Goal: Task Accomplishment & Management: Complete application form

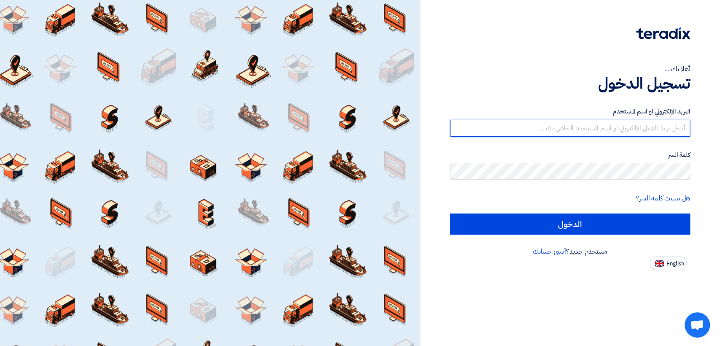
click at [591, 129] on input "text" at bounding box center [570, 128] width 240 height 17
type input "[EMAIL_ADDRESS][DOMAIN_NAME]"
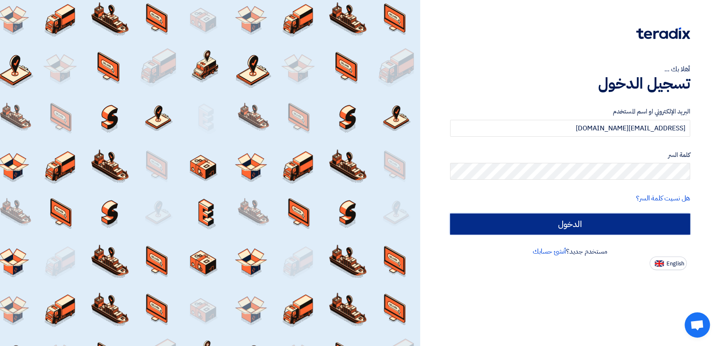
click at [518, 220] on input "الدخول" at bounding box center [570, 223] width 240 height 21
type input "Sign in"
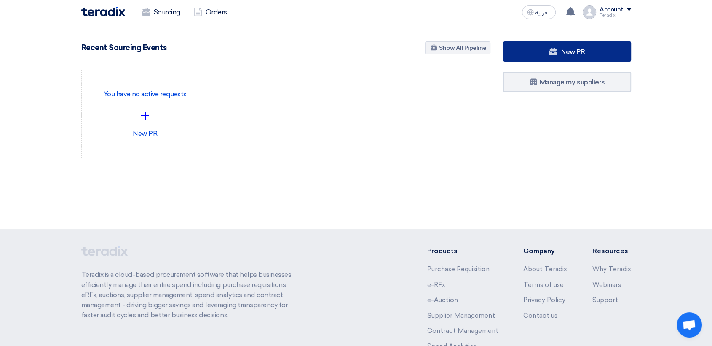
click at [537, 55] on link "New PR" at bounding box center [567, 51] width 128 height 20
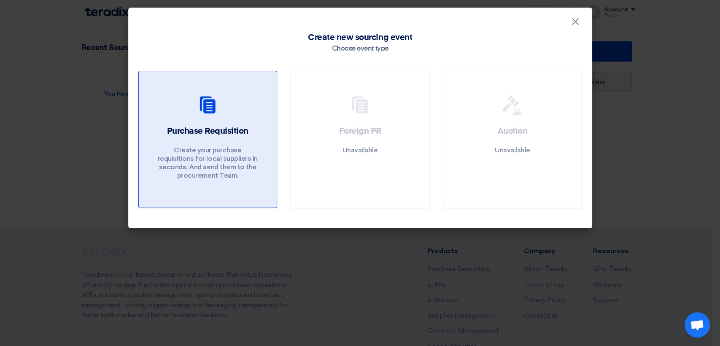
click at [216, 150] on p "Create your purchase requisitions for local suppliers in seconds, And send them…" at bounding box center [207, 163] width 101 height 34
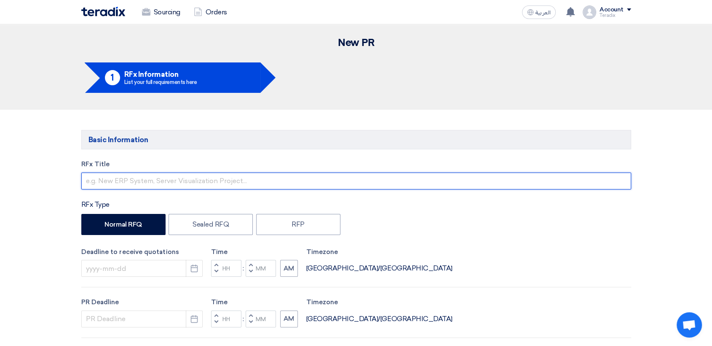
click at [268, 187] on input "text" at bounding box center [356, 180] width 550 height 17
paste input "2623 (POWER SUPPLY & Board, input/output controller board)"
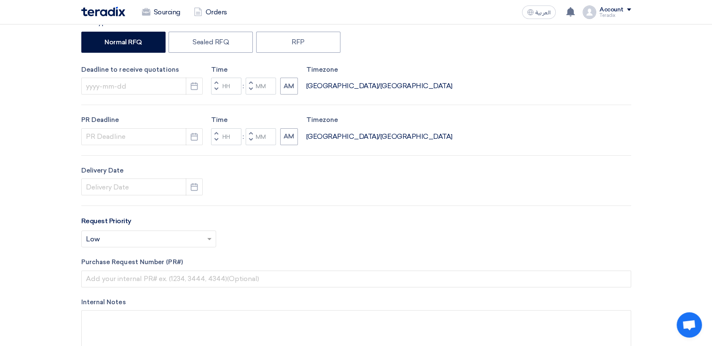
scroll to position [187, 0]
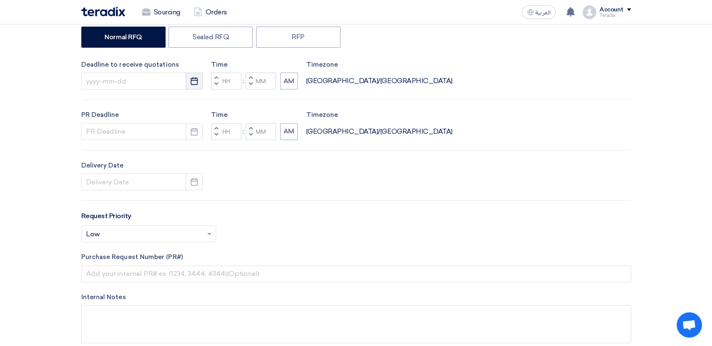
type input "2623 (POWER SUPPLY & Board, input/output controller board)"
click at [192, 78] on use "button" at bounding box center [194, 81] width 7 height 8
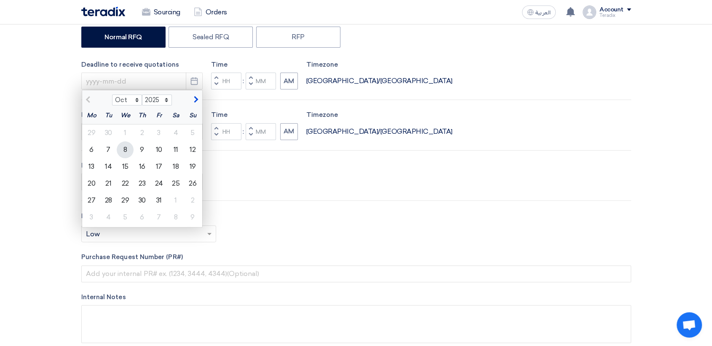
click at [124, 153] on div "8" at bounding box center [125, 149] width 17 height 17
type input "[DATE]"
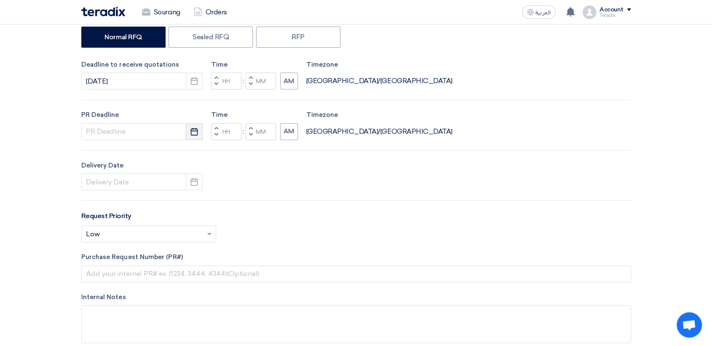
click at [193, 134] on use "button" at bounding box center [194, 131] width 7 height 8
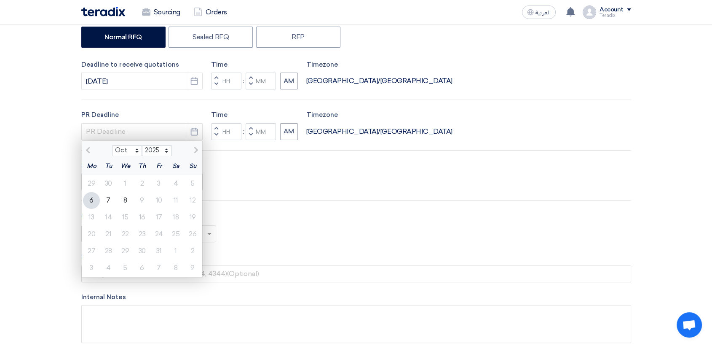
drag, startPoint x: 128, startPoint y: 202, endPoint x: 148, endPoint y: 190, distance: 23.5
click at [128, 202] on div "8" at bounding box center [125, 200] width 17 height 17
type input "[DATE]"
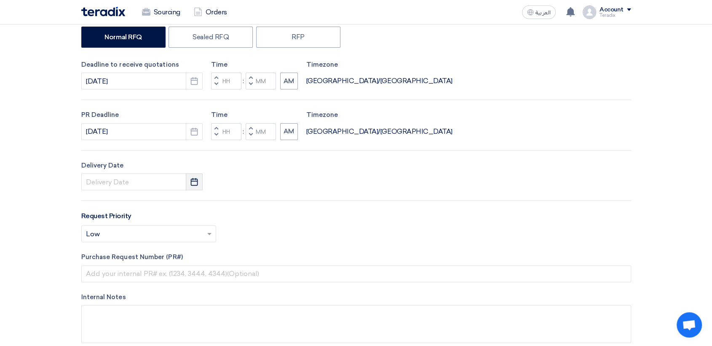
click at [192, 188] on button "Pick a date" at bounding box center [194, 181] width 17 height 17
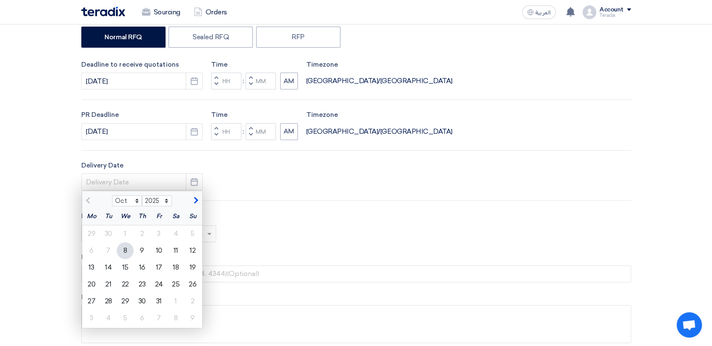
click at [127, 248] on div "8" at bounding box center [125, 250] width 17 height 17
type input "[DATE]"
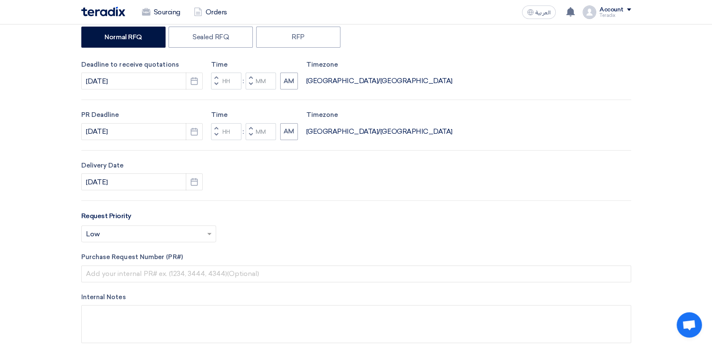
click at [248, 82] on button "Decrement minutes" at bounding box center [251, 84] width 10 height 11
type input "11"
type input "59"
click at [253, 136] on button "Decrement minutes" at bounding box center [251, 134] width 10 height 11
type input "11"
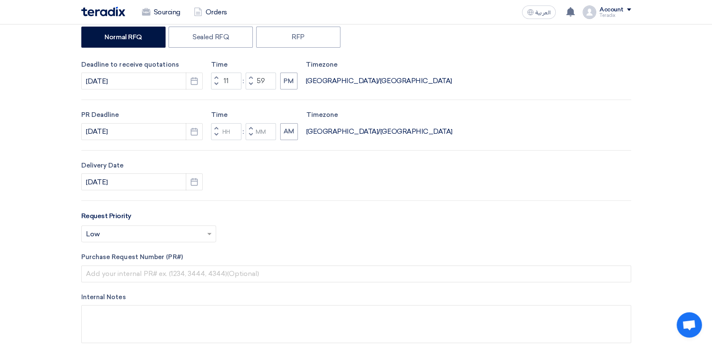
type input "59"
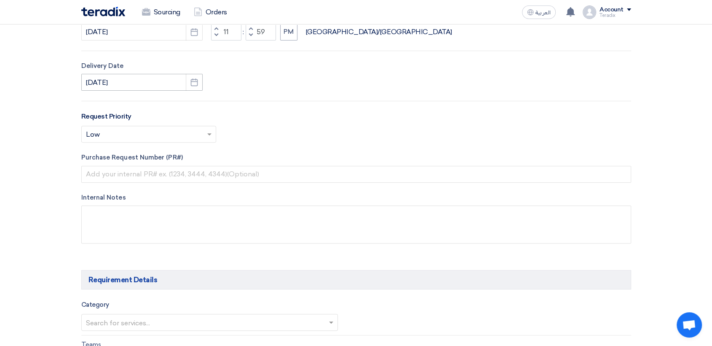
scroll to position [328, 0]
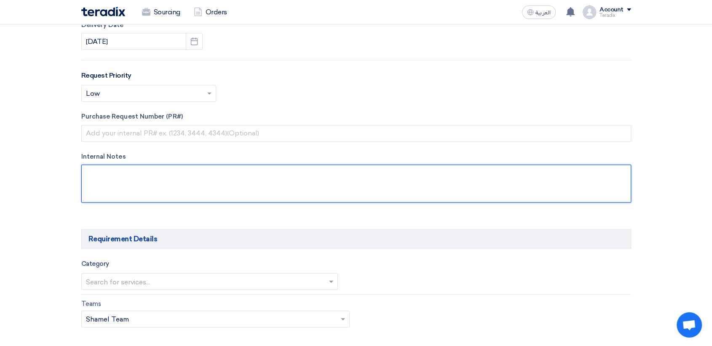
click at [201, 179] on textarea at bounding box center [356, 183] width 550 height 38
paste textarea "MUATHALHAZMI"
paste textarea "[EMAIL_ADDRESS][DOMAIN_NAME]"
paste textarea "Saudi Air Navigation Services"
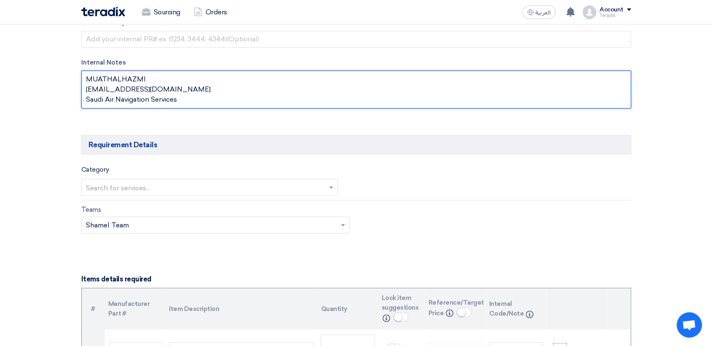
scroll to position [374, 0]
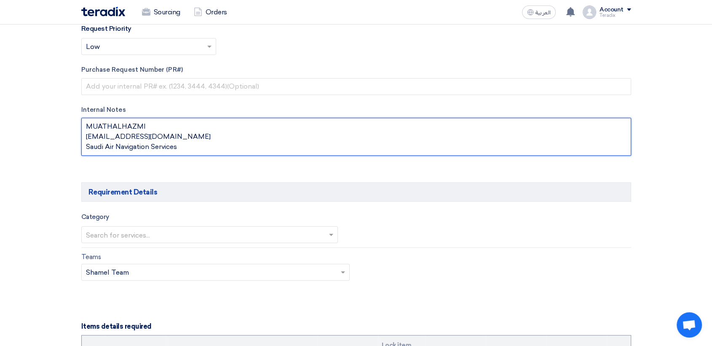
click at [192, 150] on textarea at bounding box center [356, 137] width 550 height 38
paste textarea "Kindly attach the relevant data sheet along with your quotation so it can be pr…"
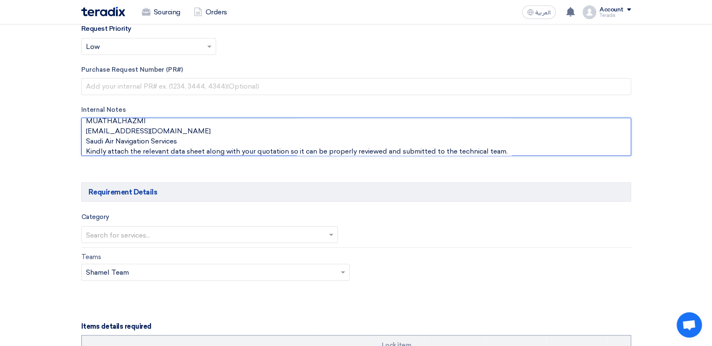
type textarea "MUATHALHAZMI [EMAIL_ADDRESS][DOMAIN_NAME] Saudi Air Navigation Services Kindly …"
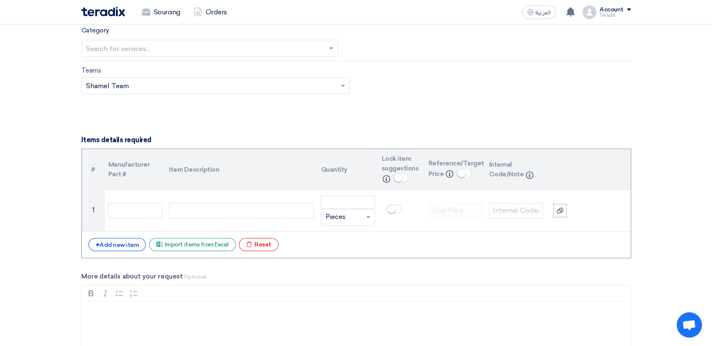
scroll to position [562, 0]
click at [202, 46] on input "text" at bounding box center [205, 47] width 239 height 14
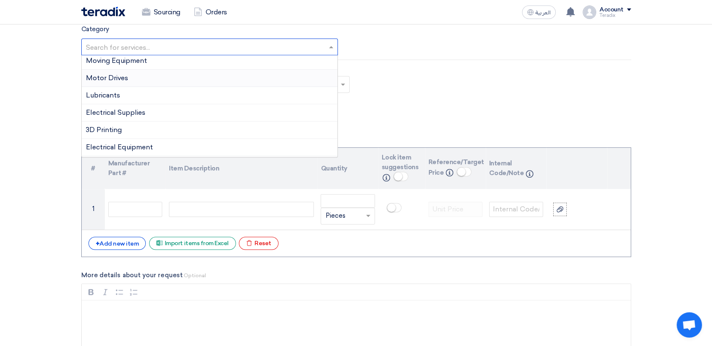
scroll to position [140, 0]
click at [148, 99] on div "Electrical Supplies" at bounding box center [210, 96] width 256 height 17
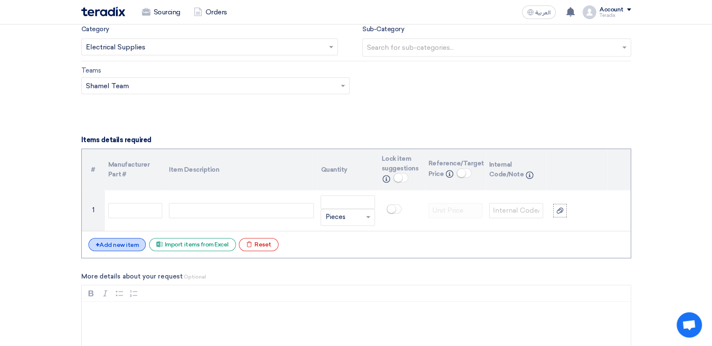
click at [114, 242] on div "+ Add new item" at bounding box center [118, 244] width 58 height 13
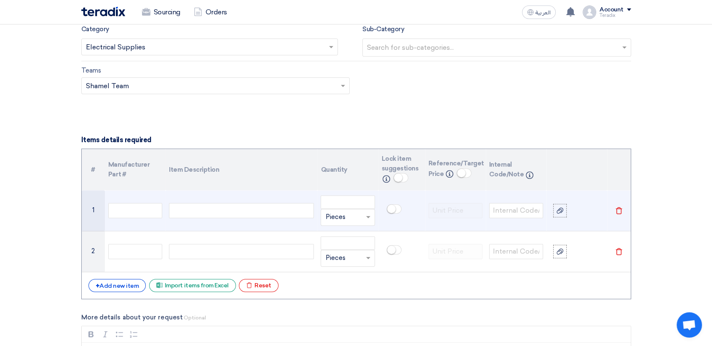
click at [215, 212] on div at bounding box center [241, 210] width 145 height 15
paste div
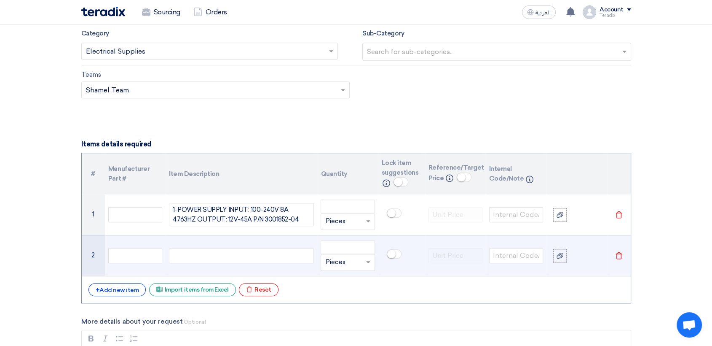
drag, startPoint x: 211, startPoint y: 256, endPoint x: 210, endPoint y: 263, distance: 6.8
click at [211, 256] on div at bounding box center [241, 255] width 145 height 15
paste div
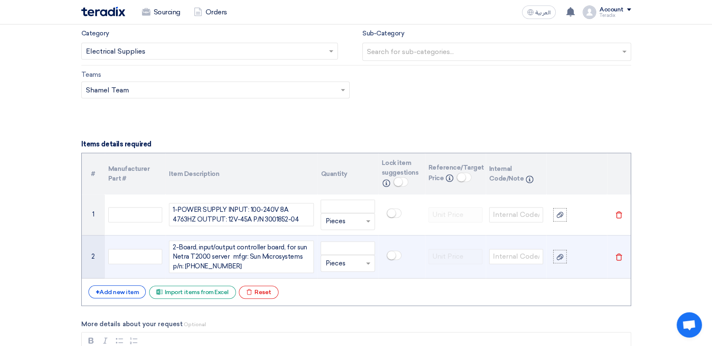
scroll to position [550, 0]
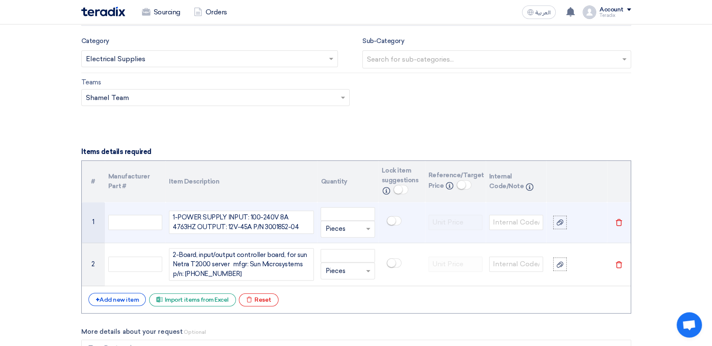
click at [345, 233] on input "text" at bounding box center [342, 228] width 35 height 13
paste input "EAC H"
type input "EAC H"
click at [341, 239] on div "Add type... "EAC H"" at bounding box center [347, 245] width 53 height 16
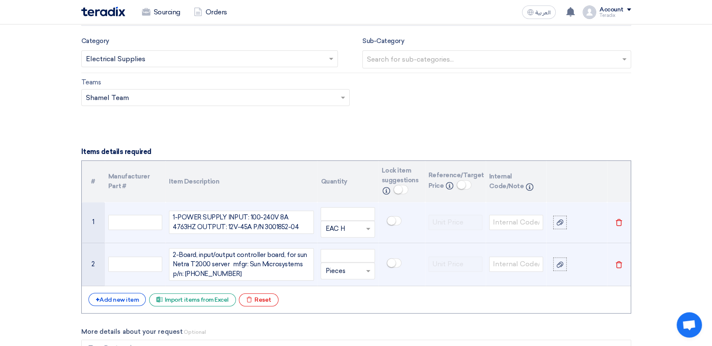
click at [332, 271] on input "text" at bounding box center [342, 270] width 35 height 13
paste input "EAC H"
type input "EAC H"
click at [339, 253] on span "Add type..." at bounding box center [338, 254] width 27 height 6
click at [345, 213] on input "number" at bounding box center [348, 213] width 54 height 13
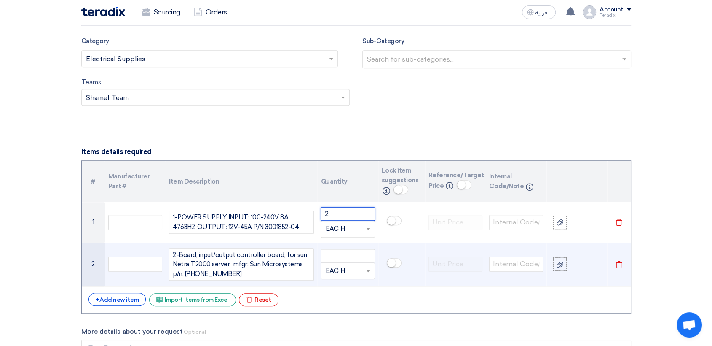
type input "2"
click at [341, 254] on input "number" at bounding box center [348, 255] width 54 height 13
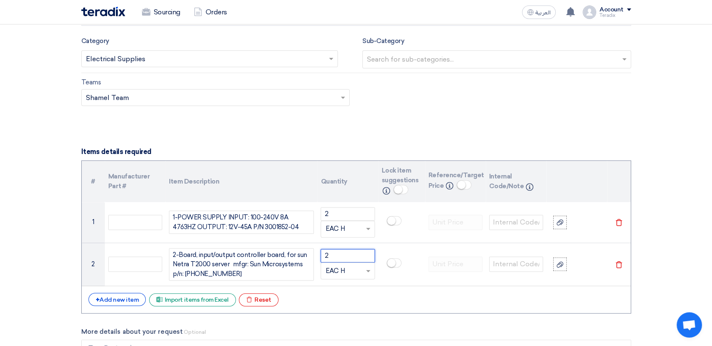
type input "2"
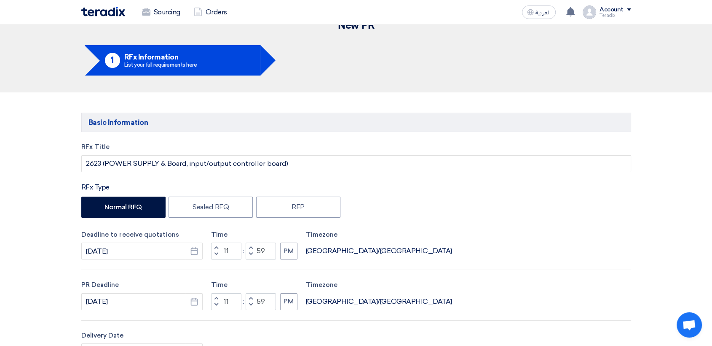
scroll to position [0, 0]
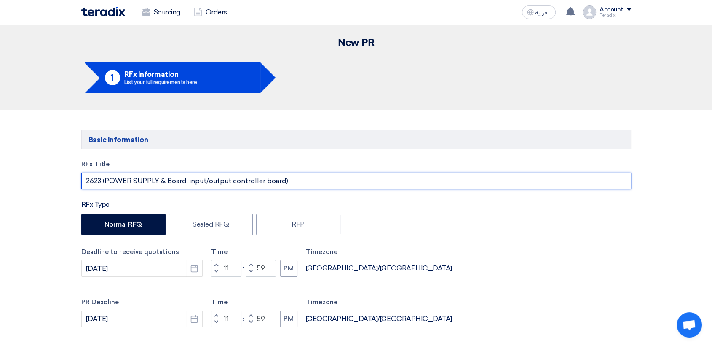
drag, startPoint x: 298, startPoint y: 185, endPoint x: 7, endPoint y: 161, distance: 291.9
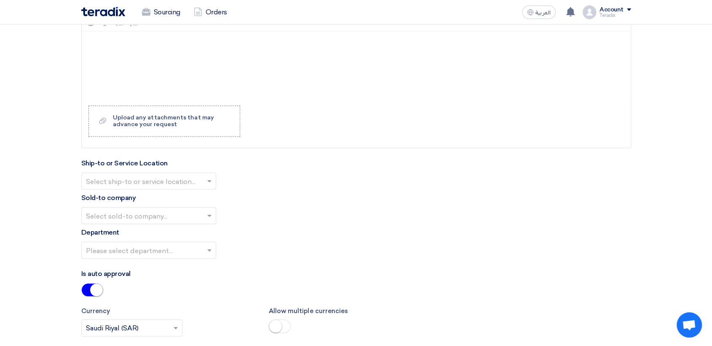
scroll to position [890, 0]
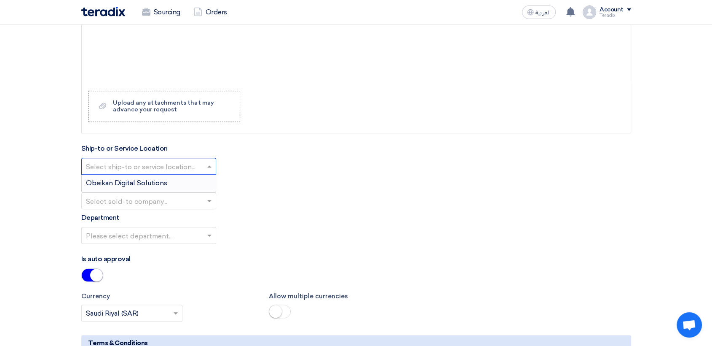
click at [147, 161] on input "text" at bounding box center [144, 167] width 117 height 14
drag, startPoint x: 152, startPoint y: 180, endPoint x: 161, endPoint y: 201, distance: 22.3
click at [153, 181] on span "Obeikan Digital Solutions" at bounding box center [126, 183] width 81 height 8
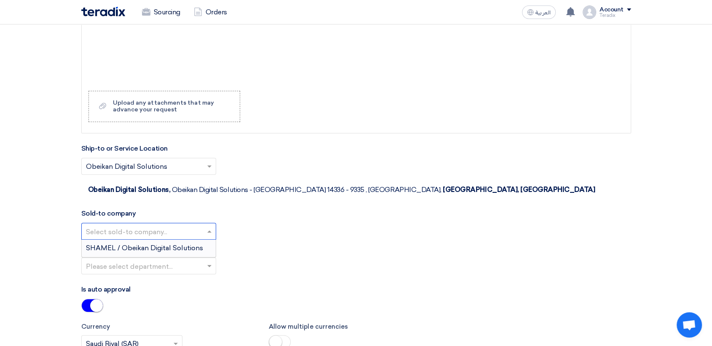
click at [165, 225] on input "text" at bounding box center [144, 232] width 117 height 14
click at [164, 244] on span "SHAMEL / Obeikan Digital Solutions" at bounding box center [144, 248] width 117 height 8
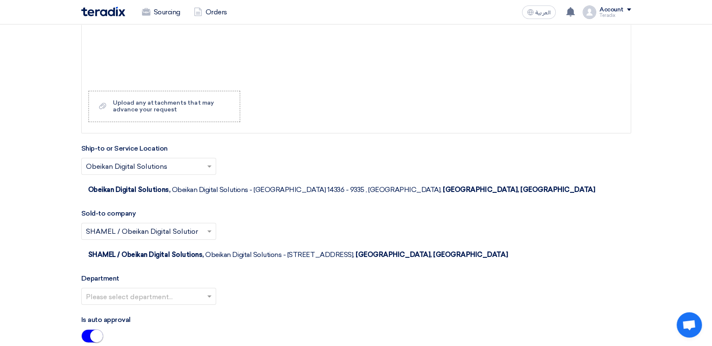
click at [181, 290] on input "text" at bounding box center [144, 297] width 117 height 14
click at [180, 304] on div "Procurement Department" at bounding box center [149, 312] width 134 height 17
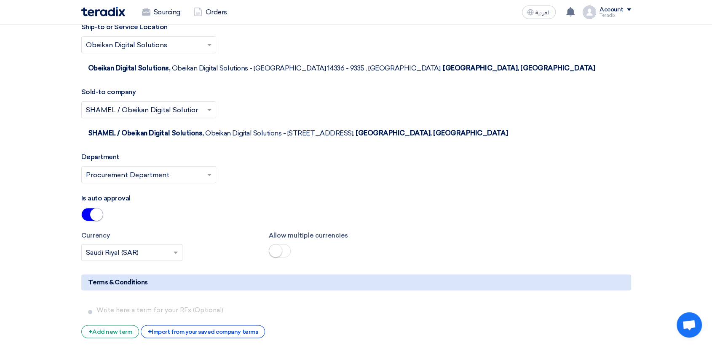
scroll to position [1124, 0]
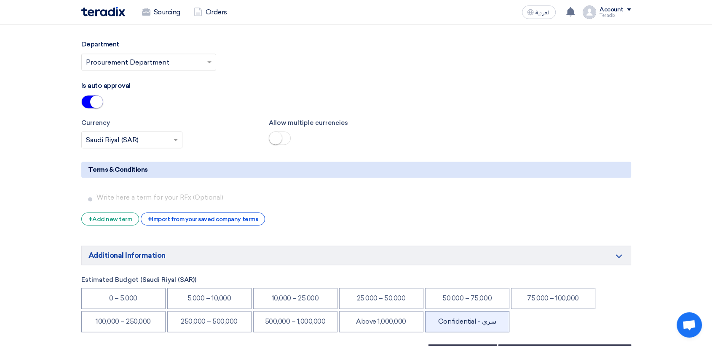
click at [450, 311] on li "Confidential - سري" at bounding box center [467, 321] width 84 height 21
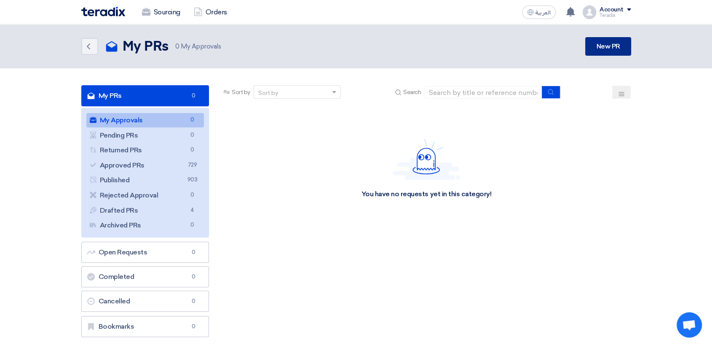
click at [596, 47] on link "New PR" at bounding box center [609, 46] width 46 height 19
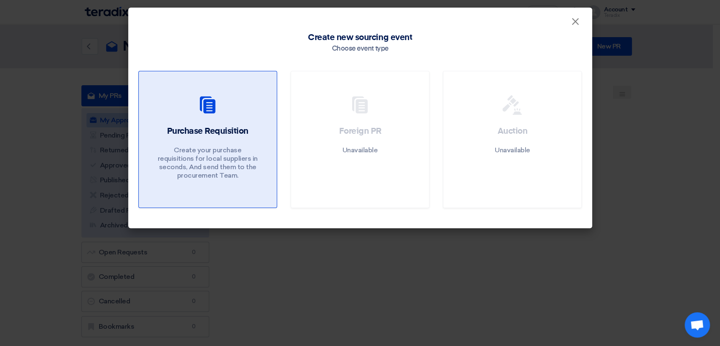
click at [223, 131] on h2 "Purchase Requisition" at bounding box center [207, 131] width 81 height 12
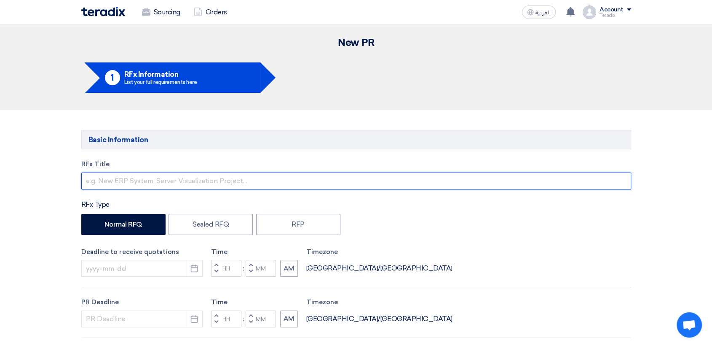
click at [233, 181] on input "text" at bounding box center [356, 180] width 550 height 17
paste input "2629 (Hard Disk)"
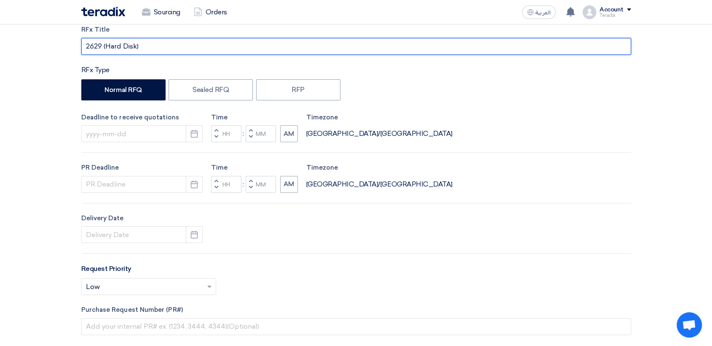
scroll to position [140, 0]
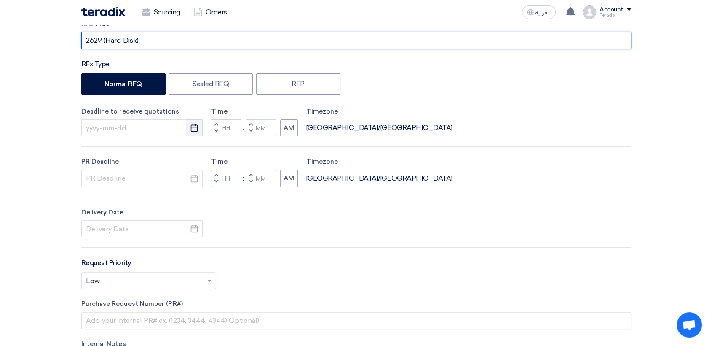
type input "2629 (Hard Disk)"
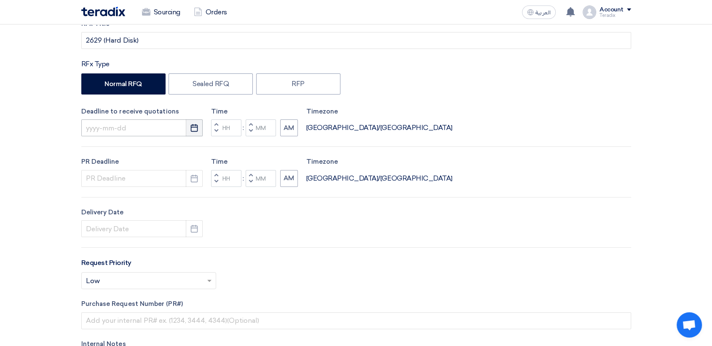
drag, startPoint x: 191, startPoint y: 124, endPoint x: 183, endPoint y: 135, distance: 13.6
click at [191, 125] on icon "Pick a date" at bounding box center [194, 128] width 8 height 8
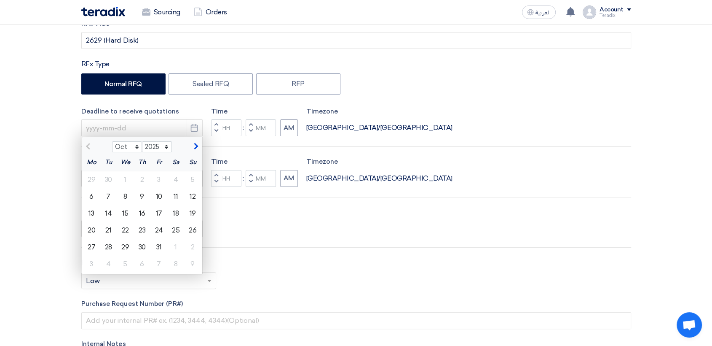
drag, startPoint x: 126, startPoint y: 197, endPoint x: 141, endPoint y: 194, distance: 15.5
click at [125, 196] on div "8" at bounding box center [125, 196] width 17 height 17
type input "[DATE]"
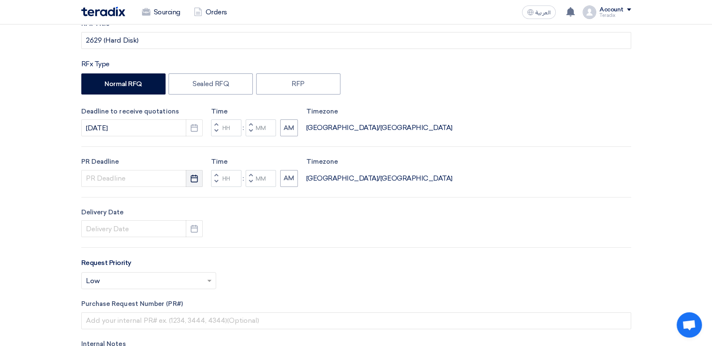
click at [196, 180] on icon "Pick a date" at bounding box center [194, 178] width 8 height 8
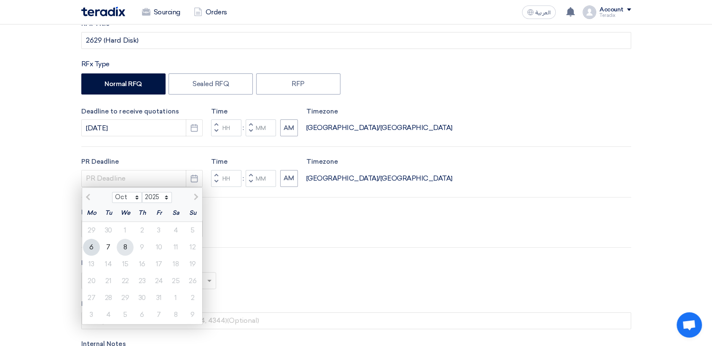
click at [125, 244] on div "8" at bounding box center [125, 247] width 17 height 17
type input "[DATE]"
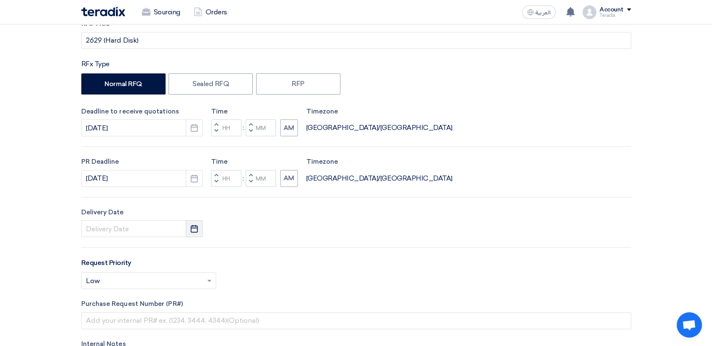
click at [192, 230] on icon "Pick a date" at bounding box center [194, 228] width 8 height 8
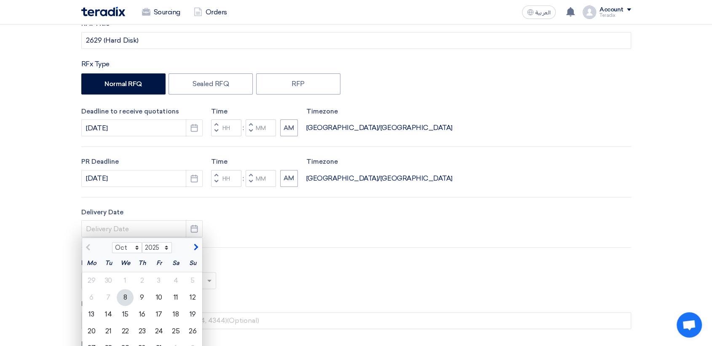
click at [123, 296] on div "8" at bounding box center [125, 297] width 17 height 17
type input "[DATE]"
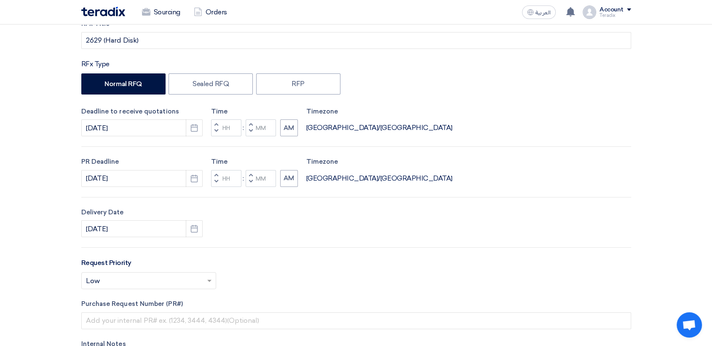
click at [252, 129] on span "button" at bounding box center [250, 130] width 3 height 5
type input "11"
type input "59"
click at [248, 183] on button "Decrement minutes" at bounding box center [251, 181] width 10 height 11
type input "11"
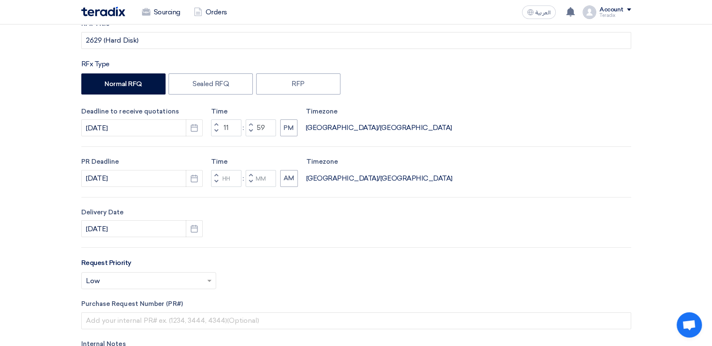
type input "59"
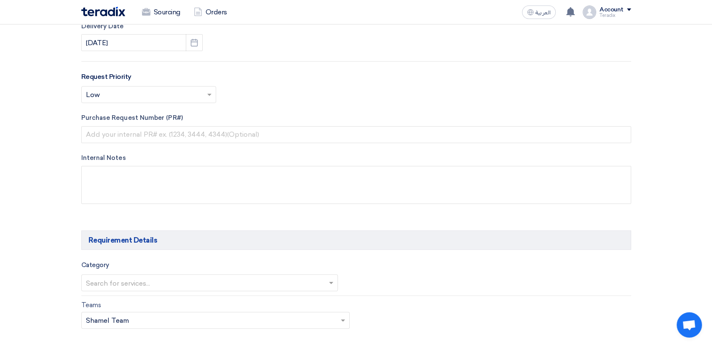
scroll to position [374, 0]
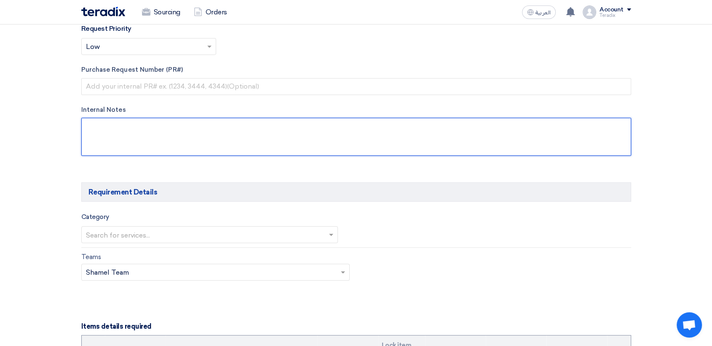
click at [175, 141] on textarea at bounding box center [356, 137] width 550 height 38
paste textarea "ORGWANFILFILAN"
paste textarea "[EMAIL_ADDRESS][DOMAIN_NAME]"
paste textarea "Saudi Air Navigation Services"
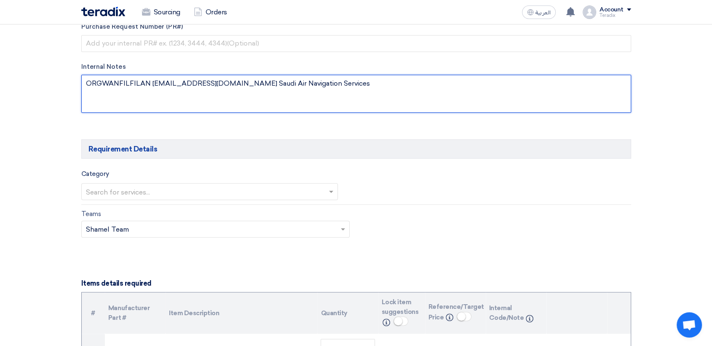
scroll to position [515, 0]
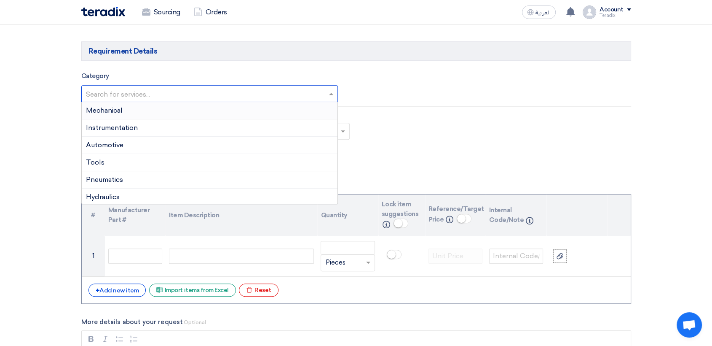
click at [191, 96] on input "text" at bounding box center [205, 94] width 239 height 14
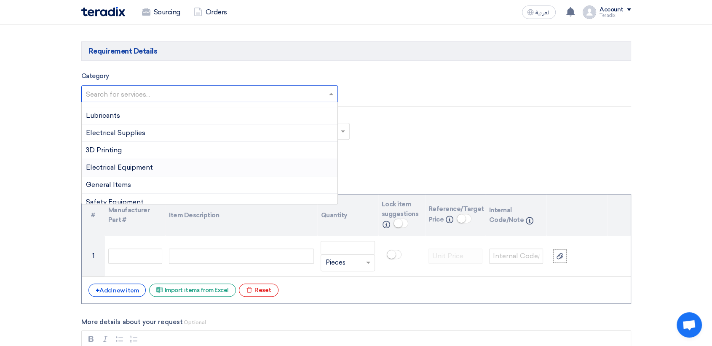
scroll to position [191, 0]
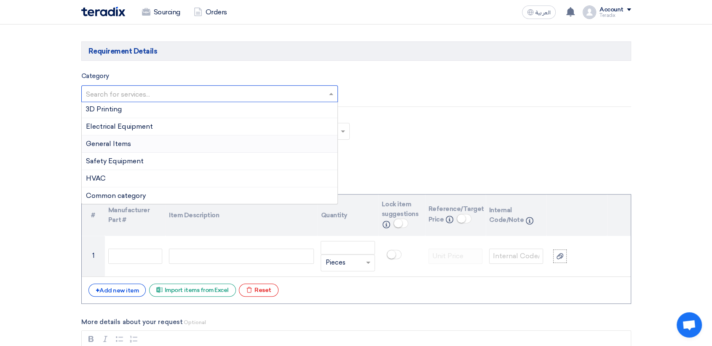
click at [129, 142] on span "General Items" at bounding box center [108, 144] width 45 height 8
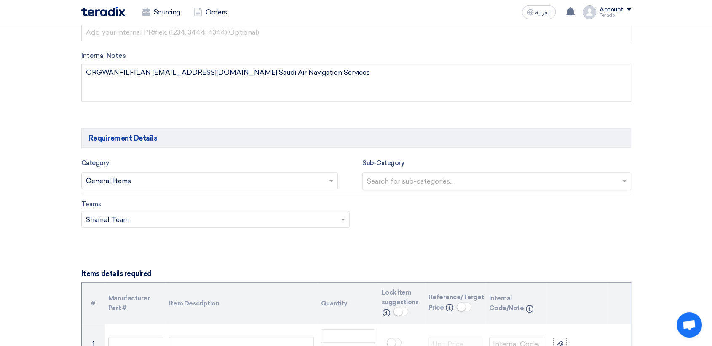
scroll to position [422, 0]
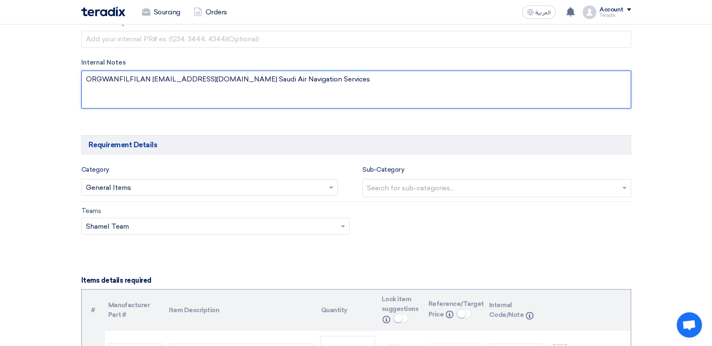
click at [330, 86] on textarea at bounding box center [356, 89] width 550 height 38
paste textarea "Please submit the data sheets for all items."
type textarea "ORGWANFILFILAN [EMAIL_ADDRESS][DOMAIN_NAME] Saudi Air Navigation Services Pleas…"
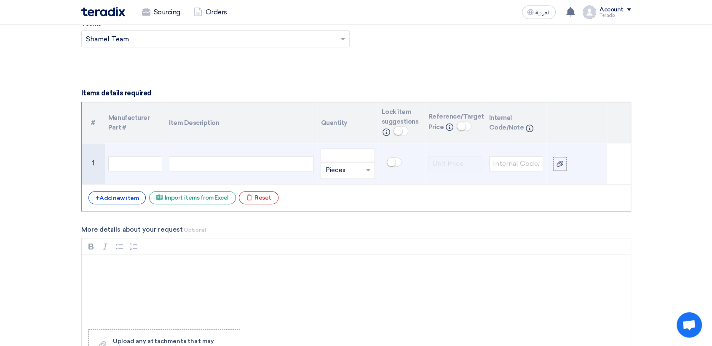
click at [248, 164] on div at bounding box center [241, 163] width 145 height 15
paste div
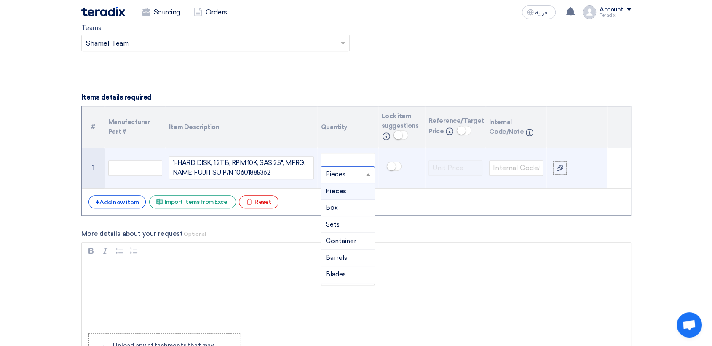
click at [331, 175] on input "text" at bounding box center [342, 174] width 35 height 13
paste input "EAC H"
type input "EAC H"
click at [340, 188] on span "Add type..." at bounding box center [338, 191] width 27 height 6
click at [342, 162] on input "number" at bounding box center [348, 159] width 54 height 13
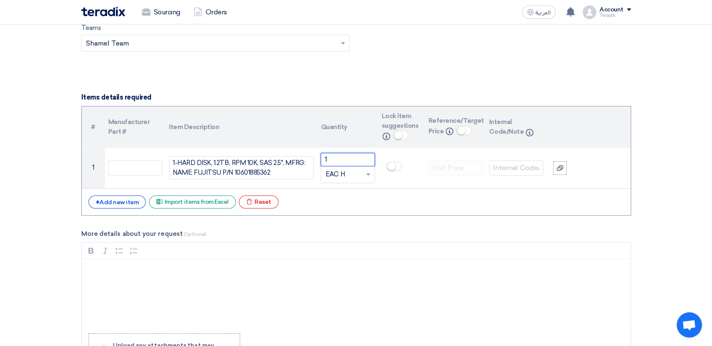
type input "1"
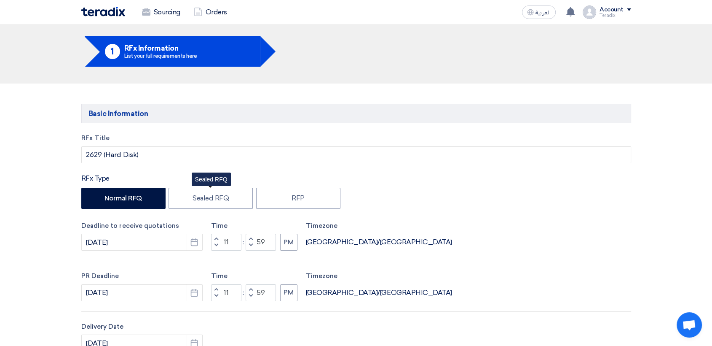
scroll to position [0, 0]
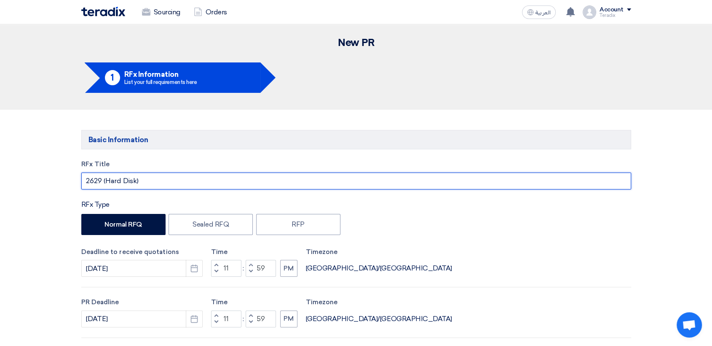
drag, startPoint x: 110, startPoint y: 183, endPoint x: 105, endPoint y: 196, distance: 13.6
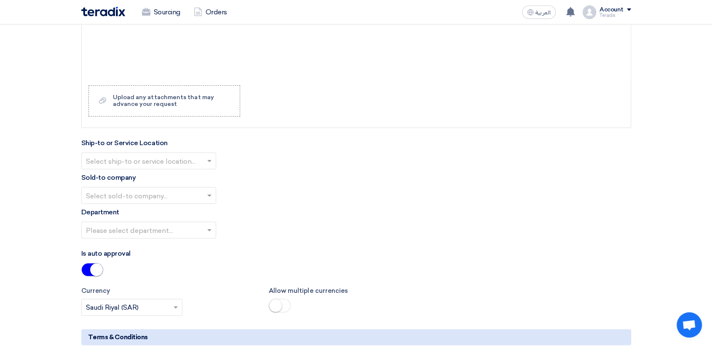
scroll to position [890, 0]
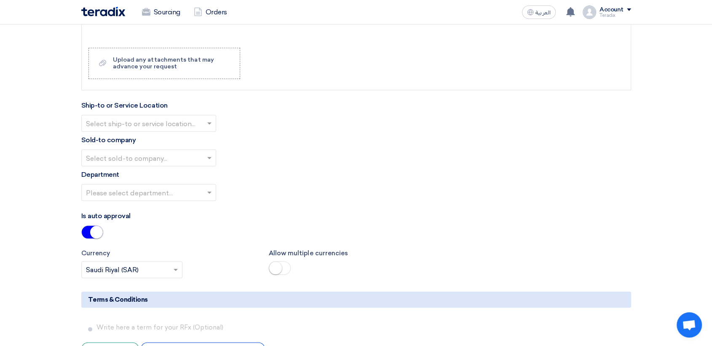
click at [181, 124] on input "text" at bounding box center [144, 124] width 117 height 14
click at [181, 144] on div "Obeikan Digital Solutions" at bounding box center [149, 140] width 134 height 17
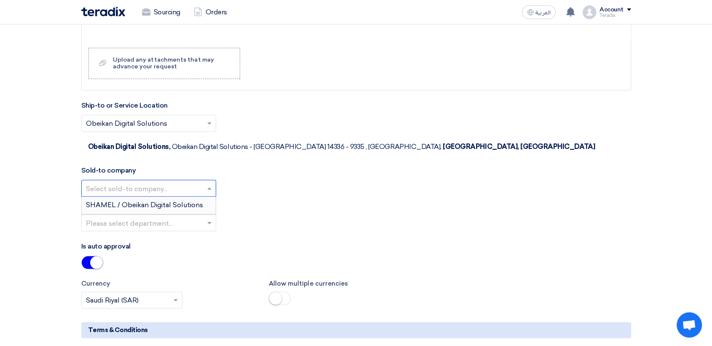
click at [185, 182] on input "text" at bounding box center [144, 189] width 117 height 14
click at [186, 201] on span "SHAMEL / Obeikan Digital Solutions" at bounding box center [144, 205] width 117 height 8
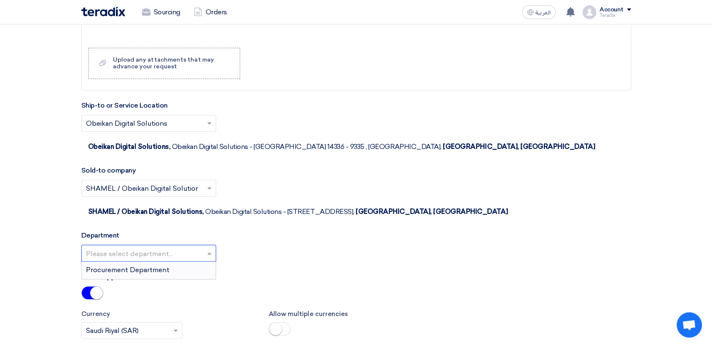
click at [193, 247] on input "text" at bounding box center [144, 254] width 117 height 14
click at [194, 261] on div "Procurement Department" at bounding box center [149, 269] width 134 height 17
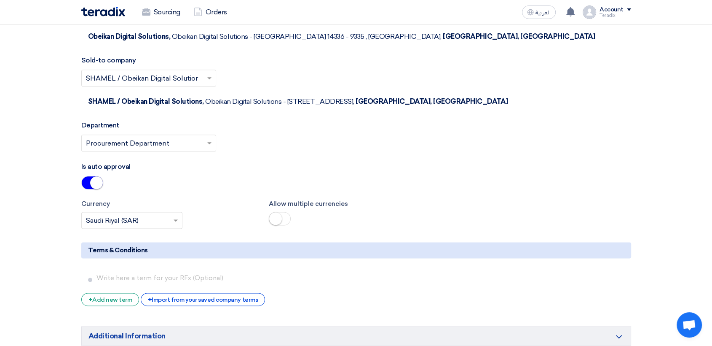
scroll to position [1124, 0]
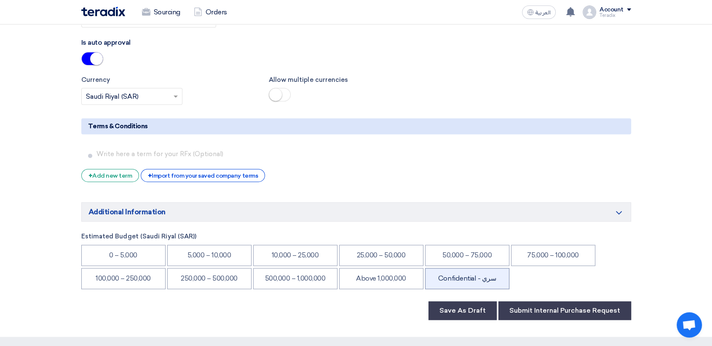
click at [484, 268] on li "Confidential - سري" at bounding box center [467, 278] width 84 height 21
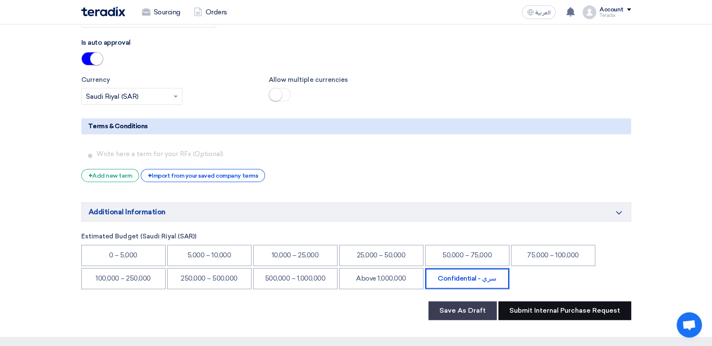
click at [528, 301] on button "Submit Internal Purchase Request" at bounding box center [565, 310] width 133 height 19
